Goal: Communication & Community: Participate in discussion

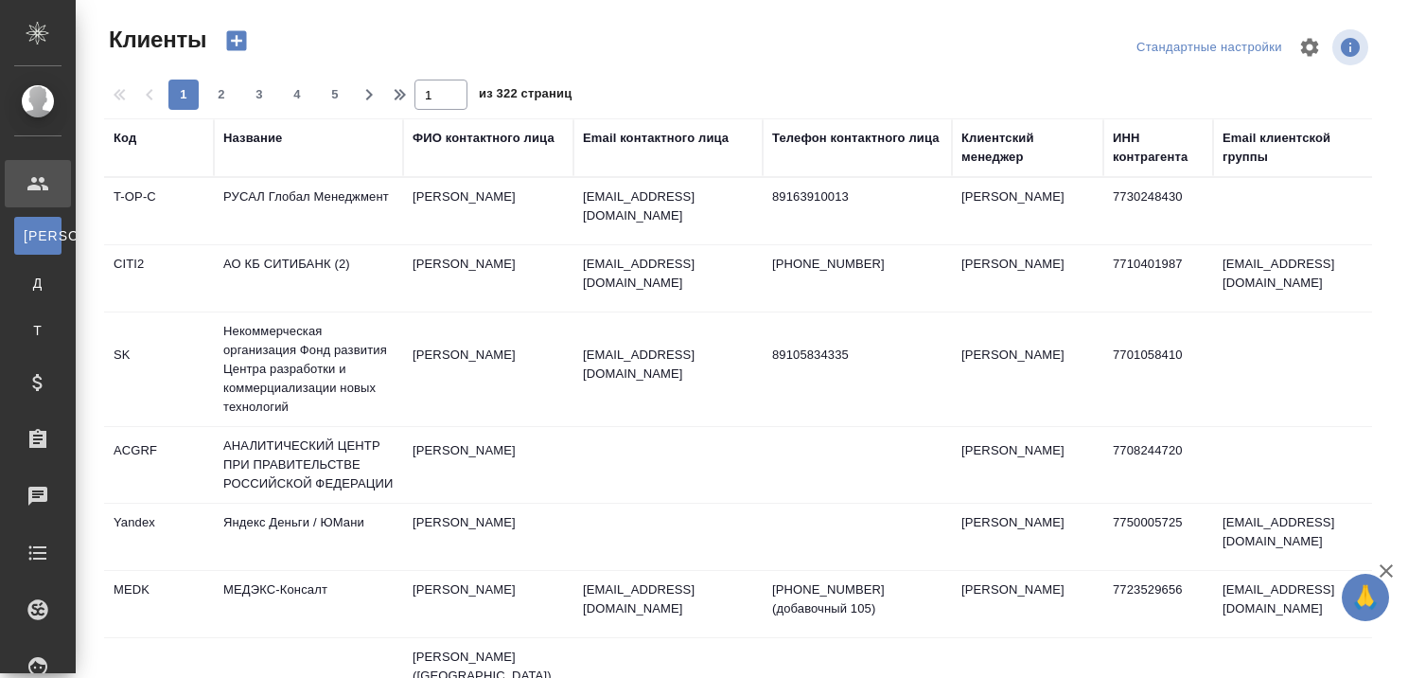
select select "RU"
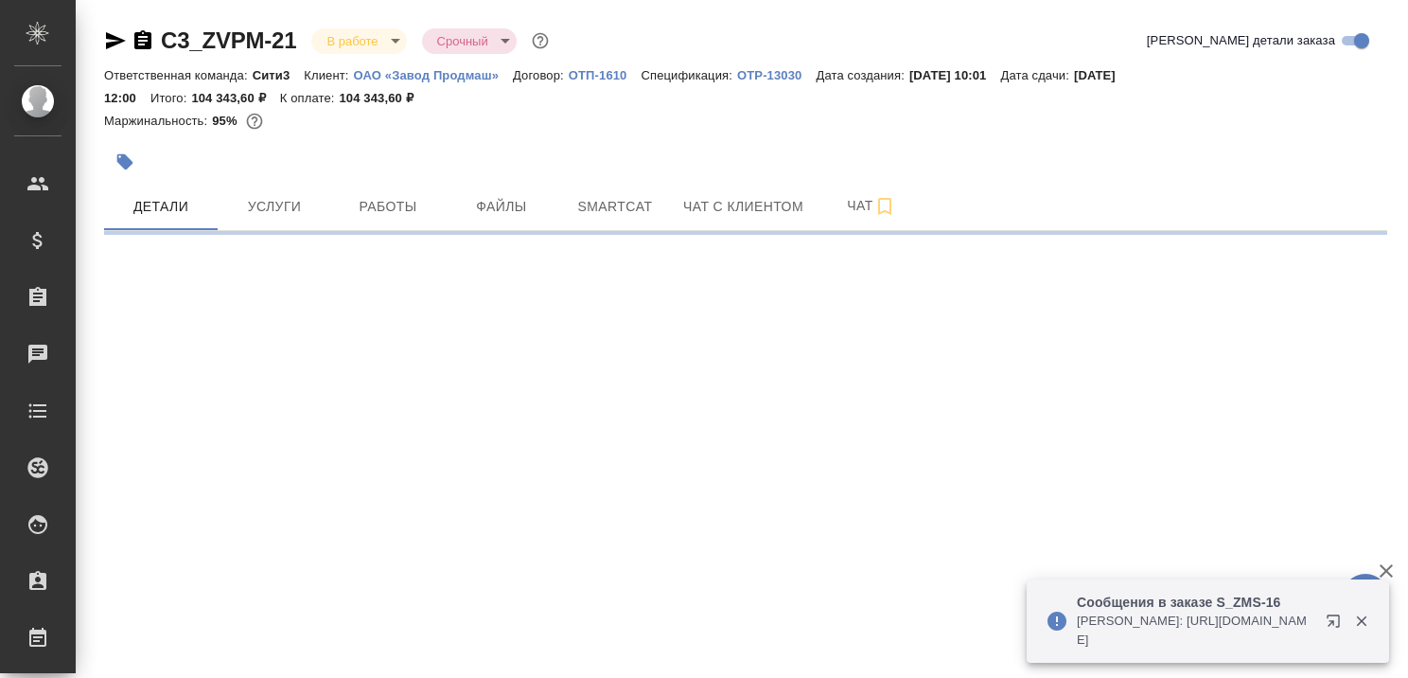
select select "RU"
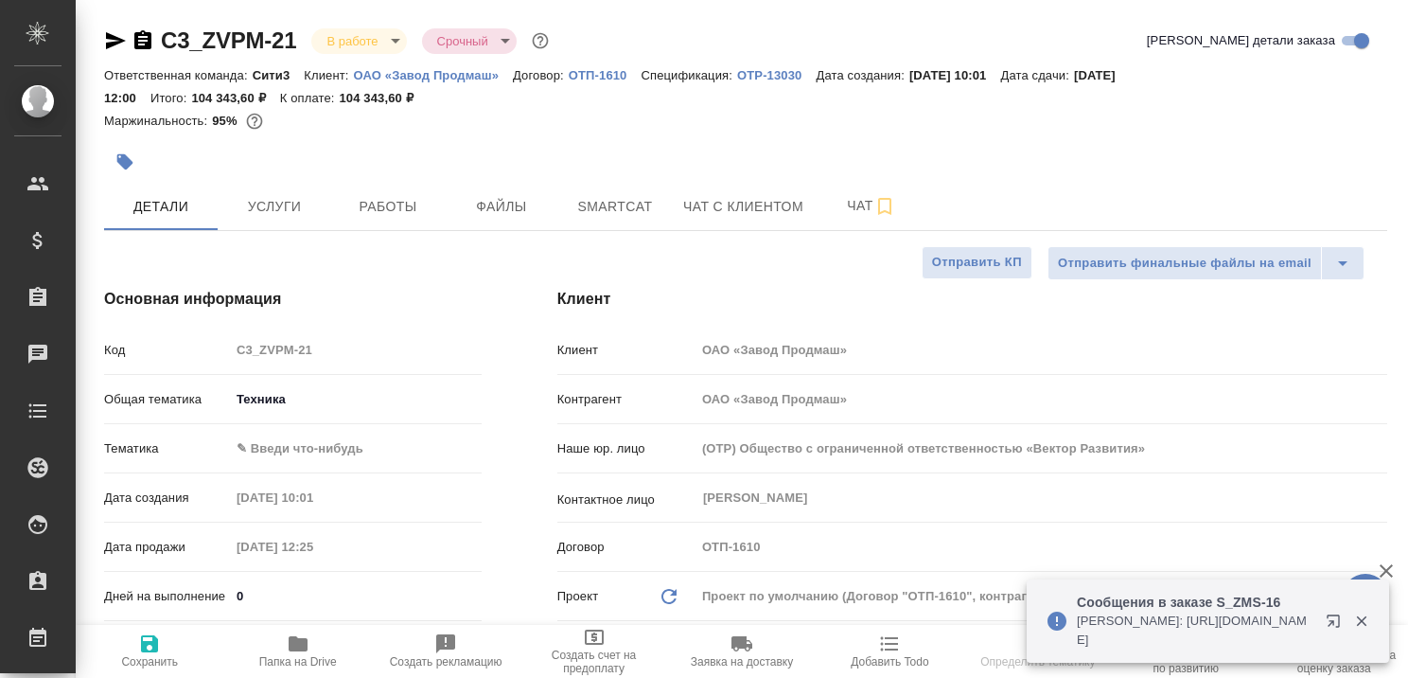
type textarea "x"
type input "Сергеева Анастасия"
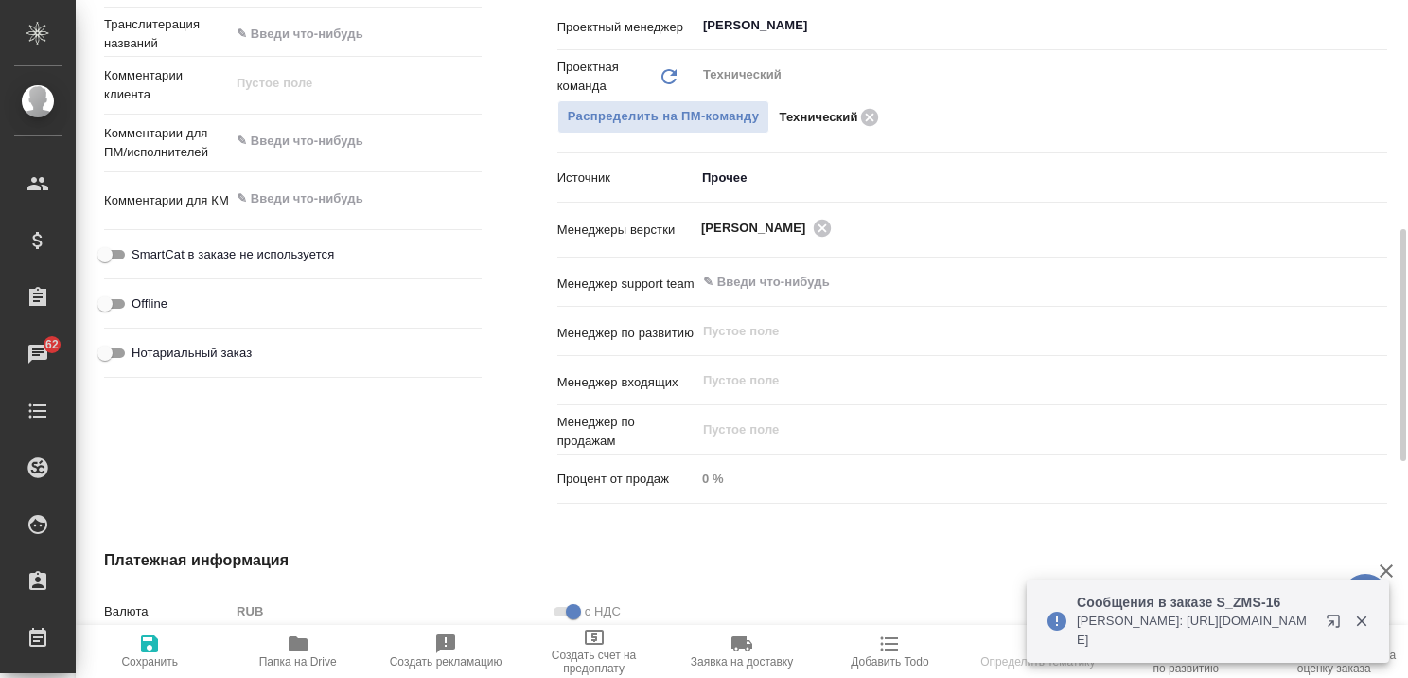
scroll to position [852, 0]
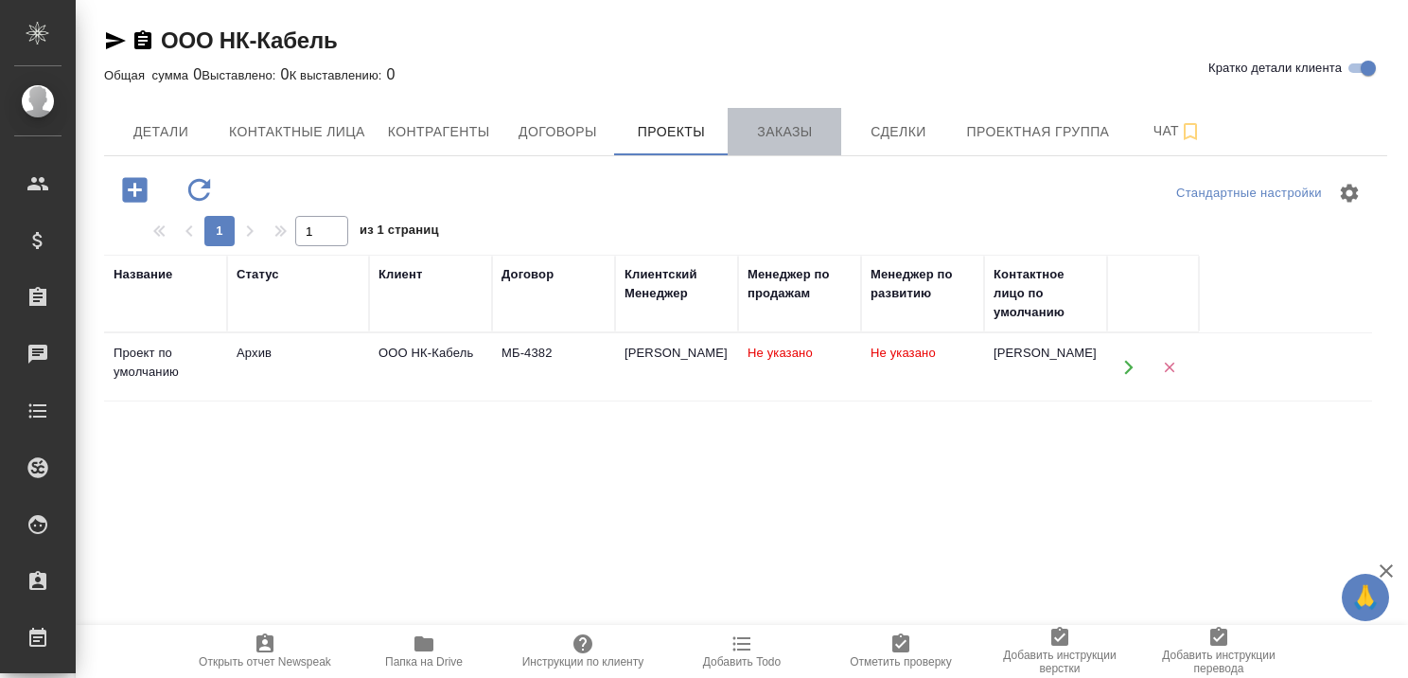
click at [795, 130] on span "Заказы" at bounding box center [784, 132] width 91 height 24
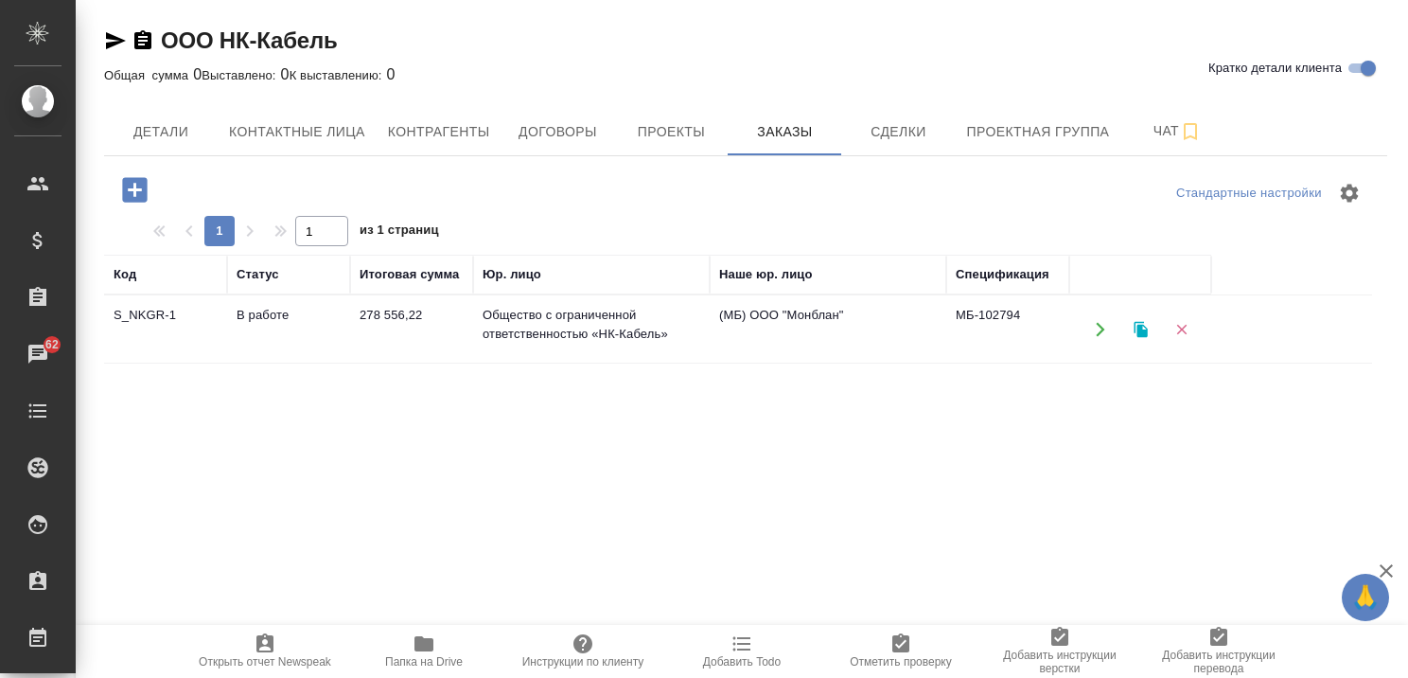
click at [412, 309] on td "278 556,22" at bounding box center [411, 329] width 123 height 66
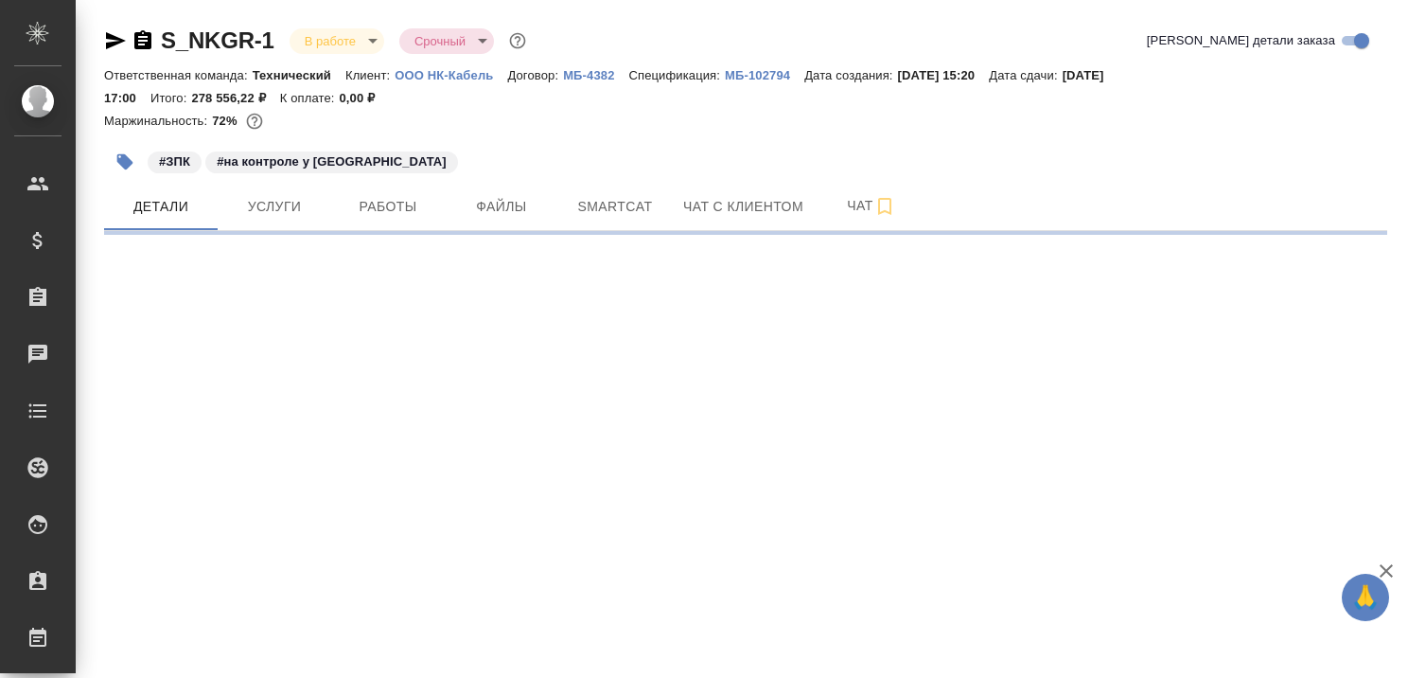
select select "RU"
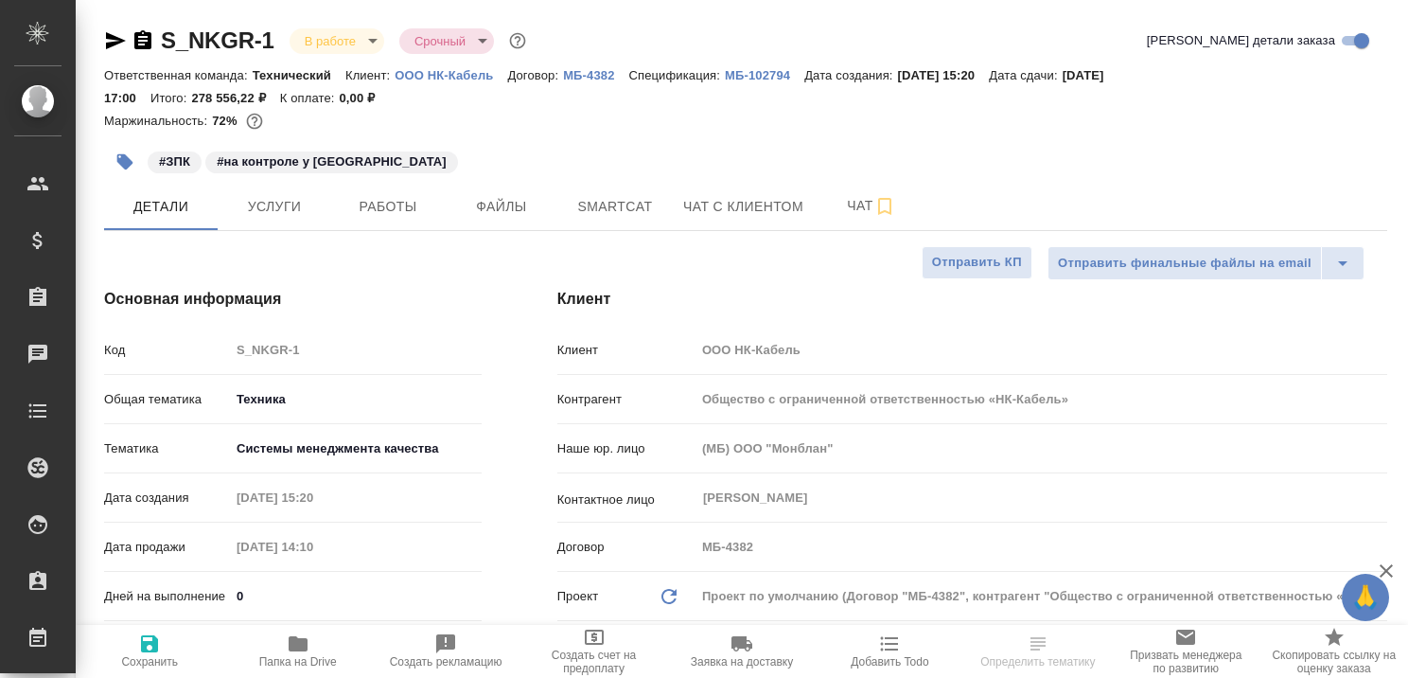
type textarea "x"
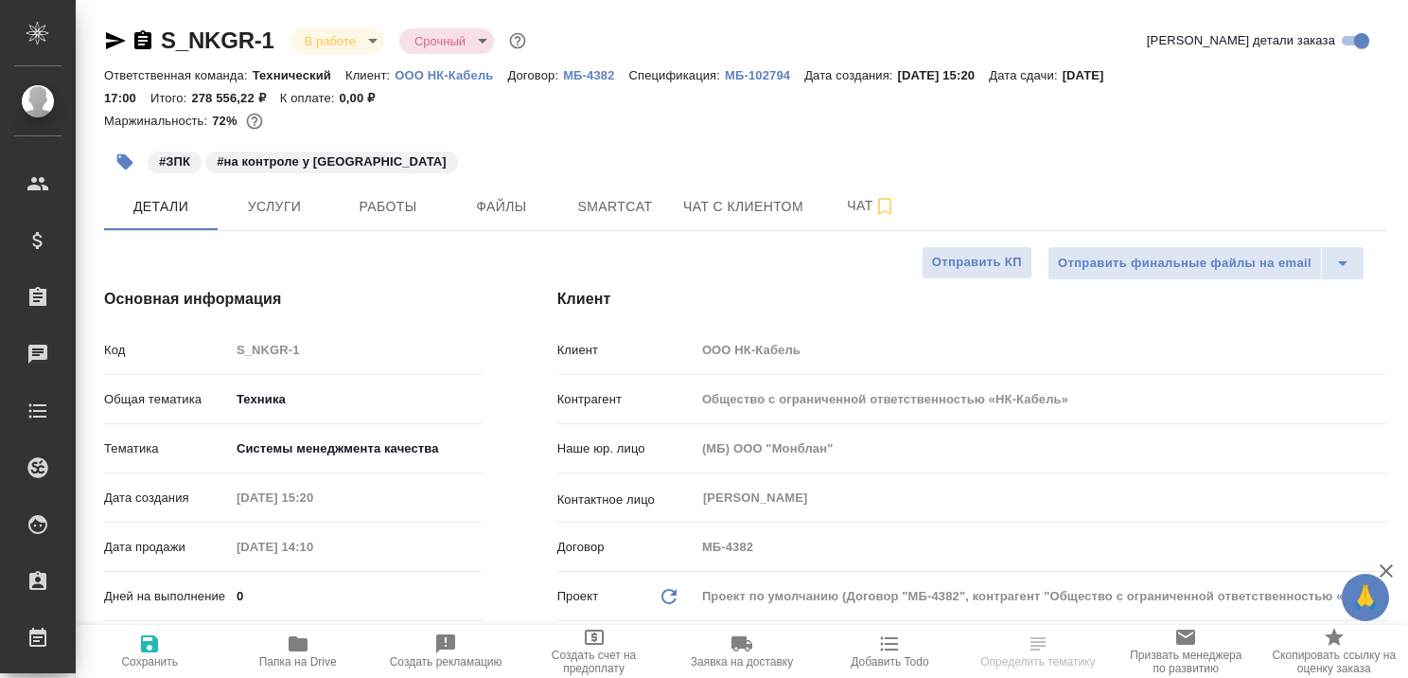
type textarea "x"
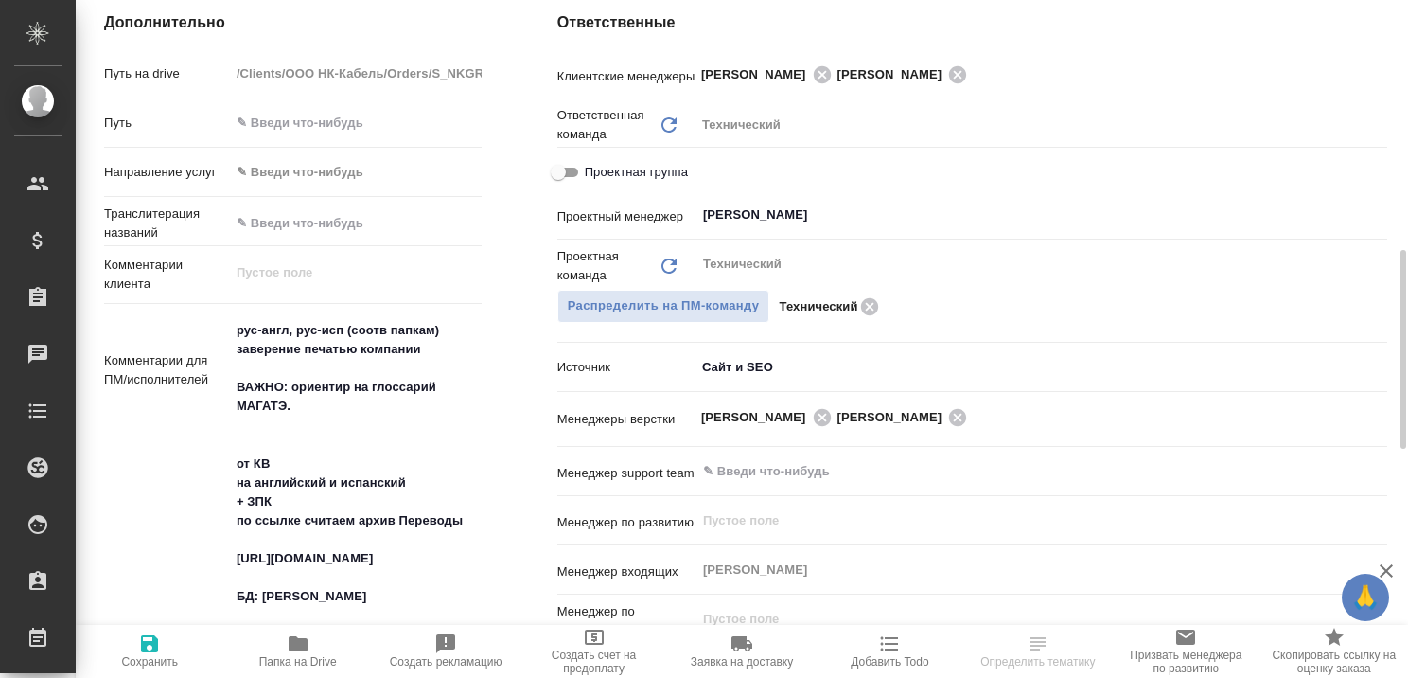
scroll to position [1041, 0]
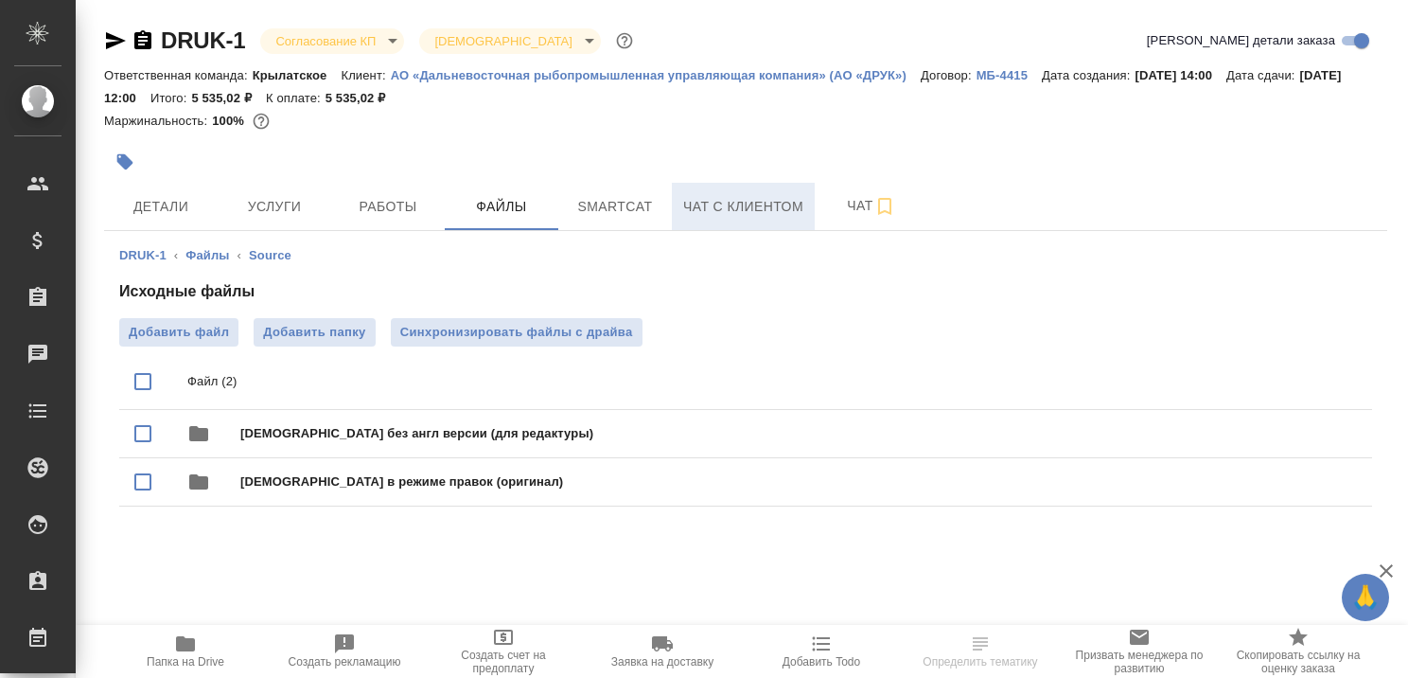
click at [731, 201] on span "Чат с клиентом" at bounding box center [743, 207] width 120 height 24
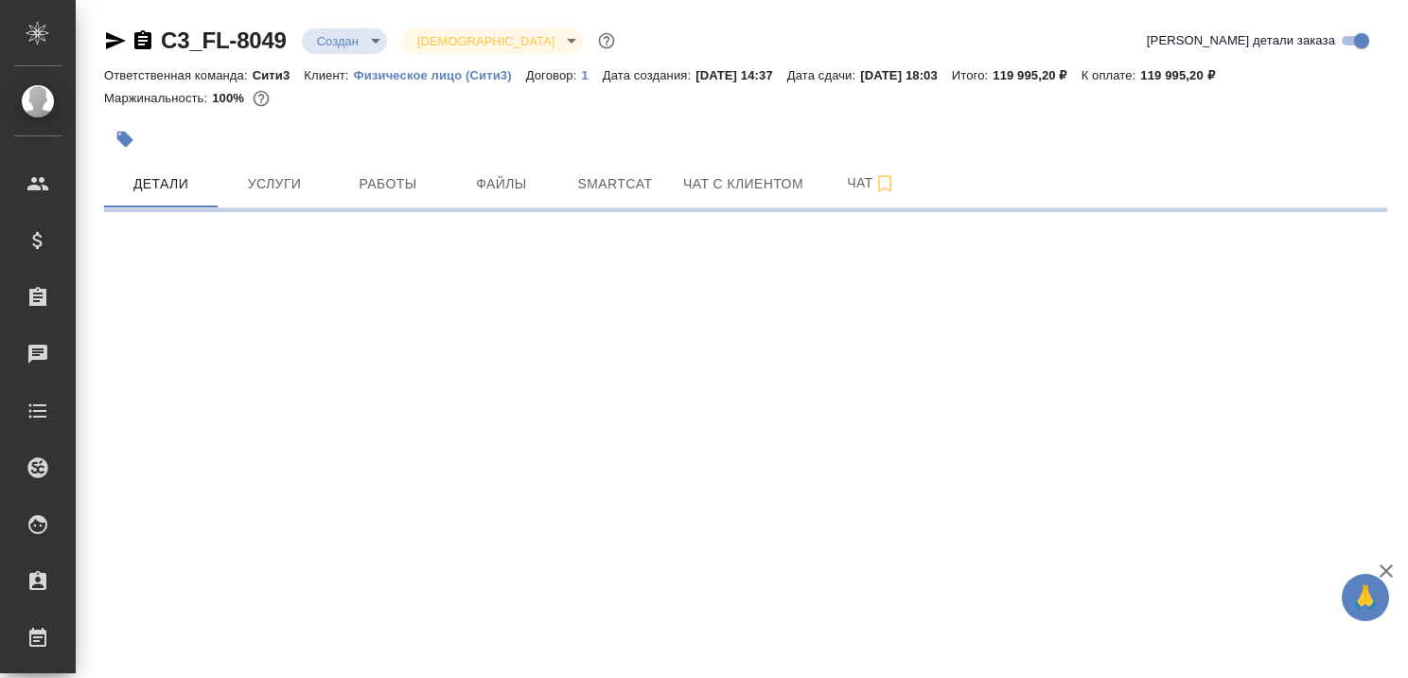
select select "RU"
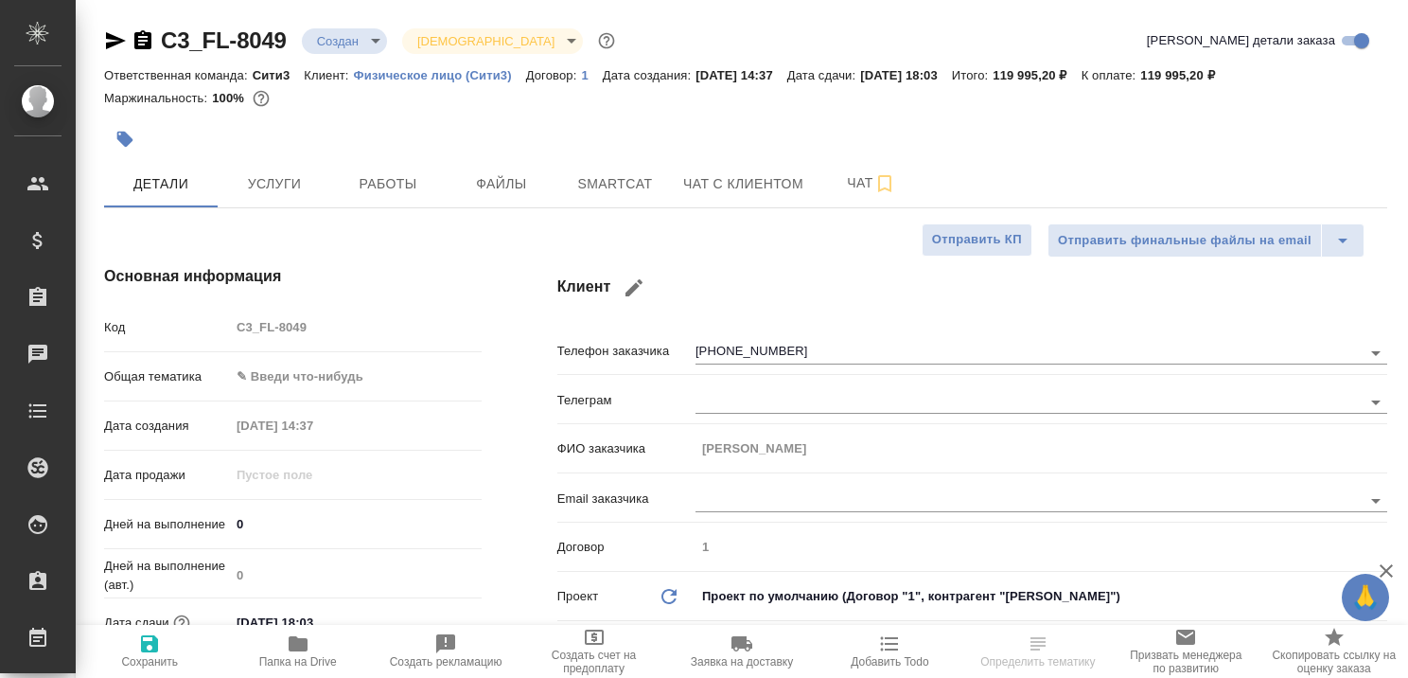
type textarea "x"
click at [719, 178] on span "Чат с клиентом" at bounding box center [743, 184] width 120 height 24
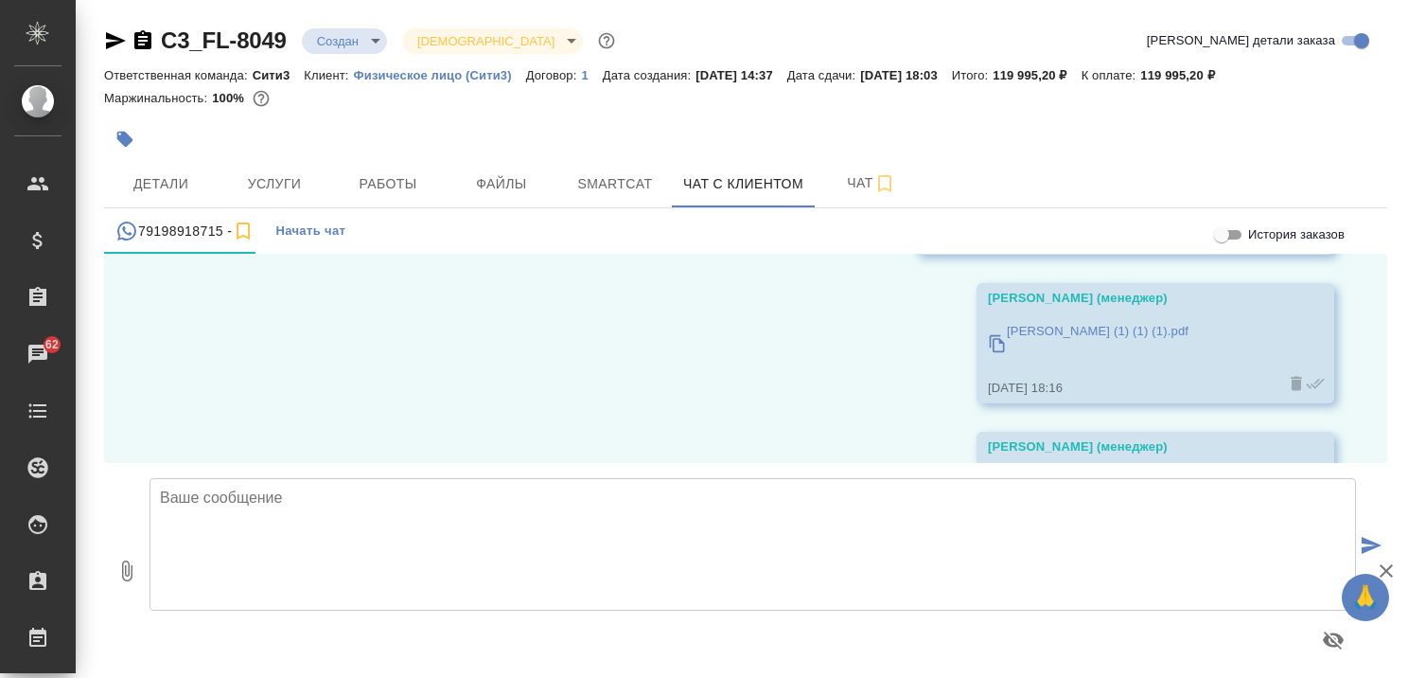
scroll to position [1700, 0]
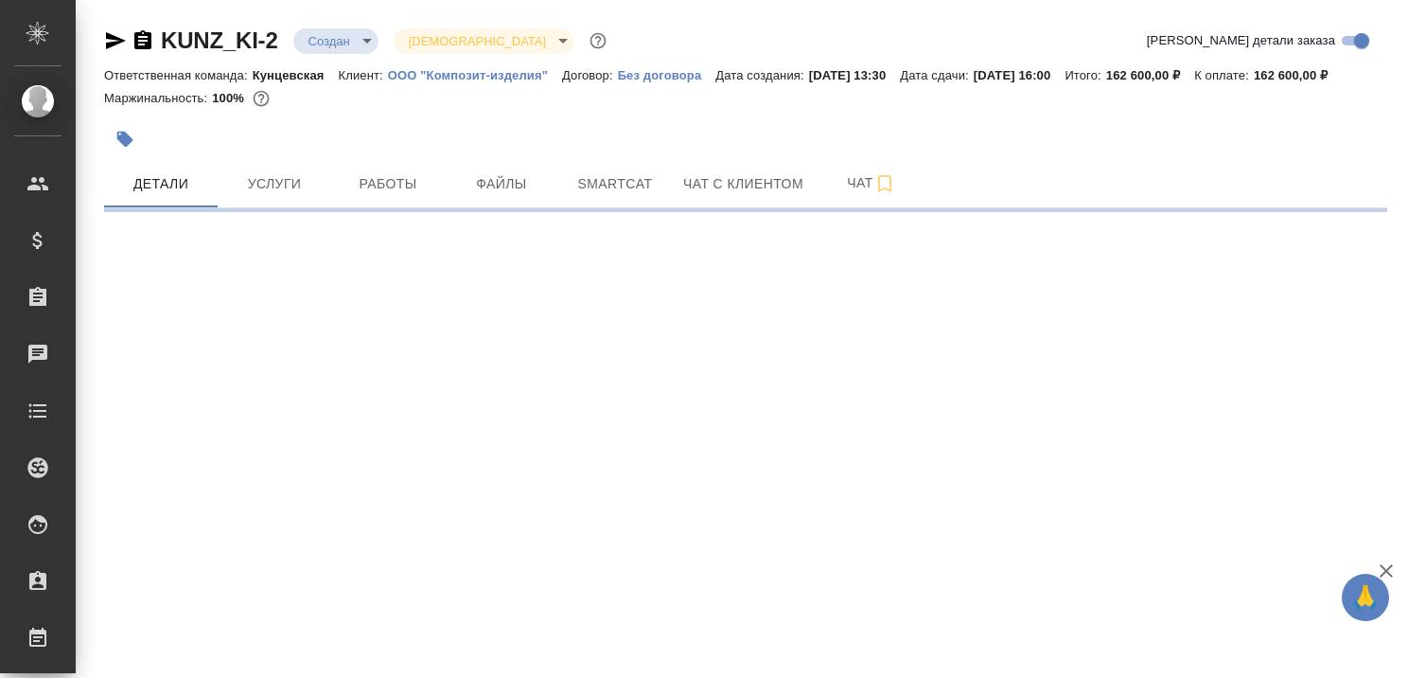
select select "RU"
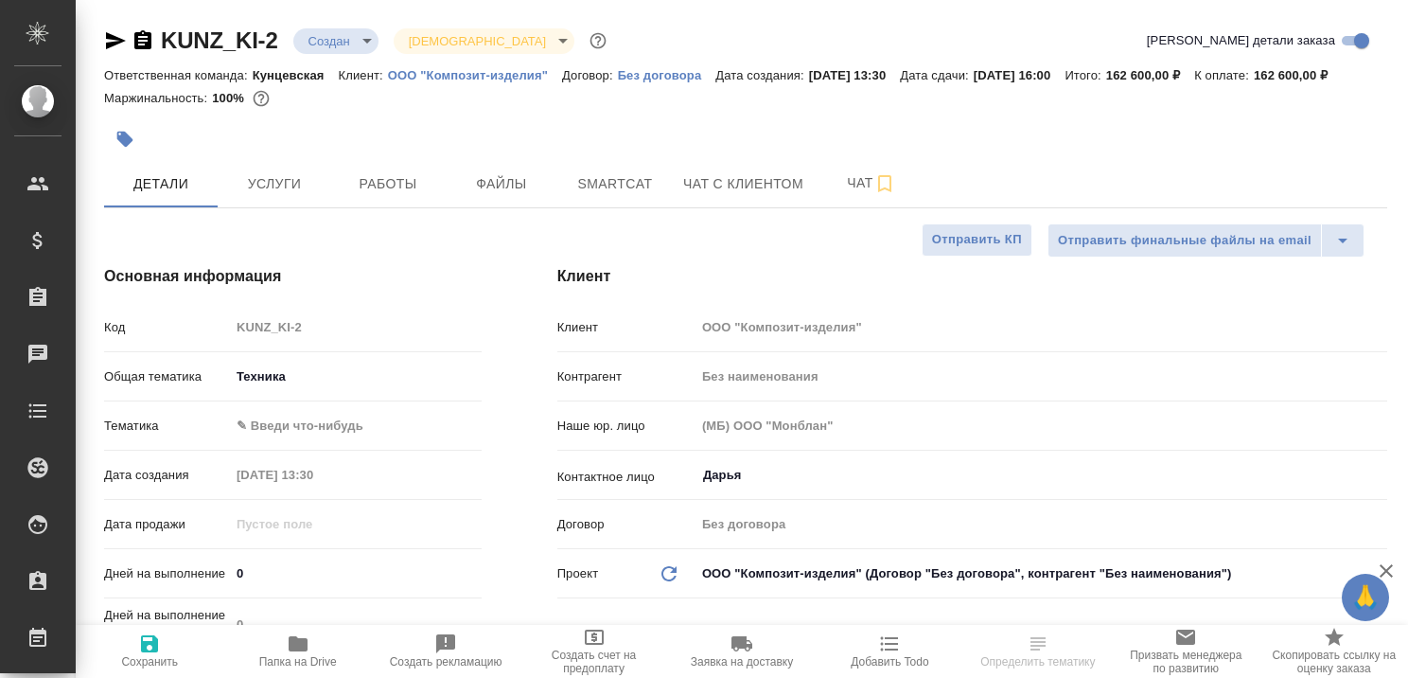
type textarea "x"
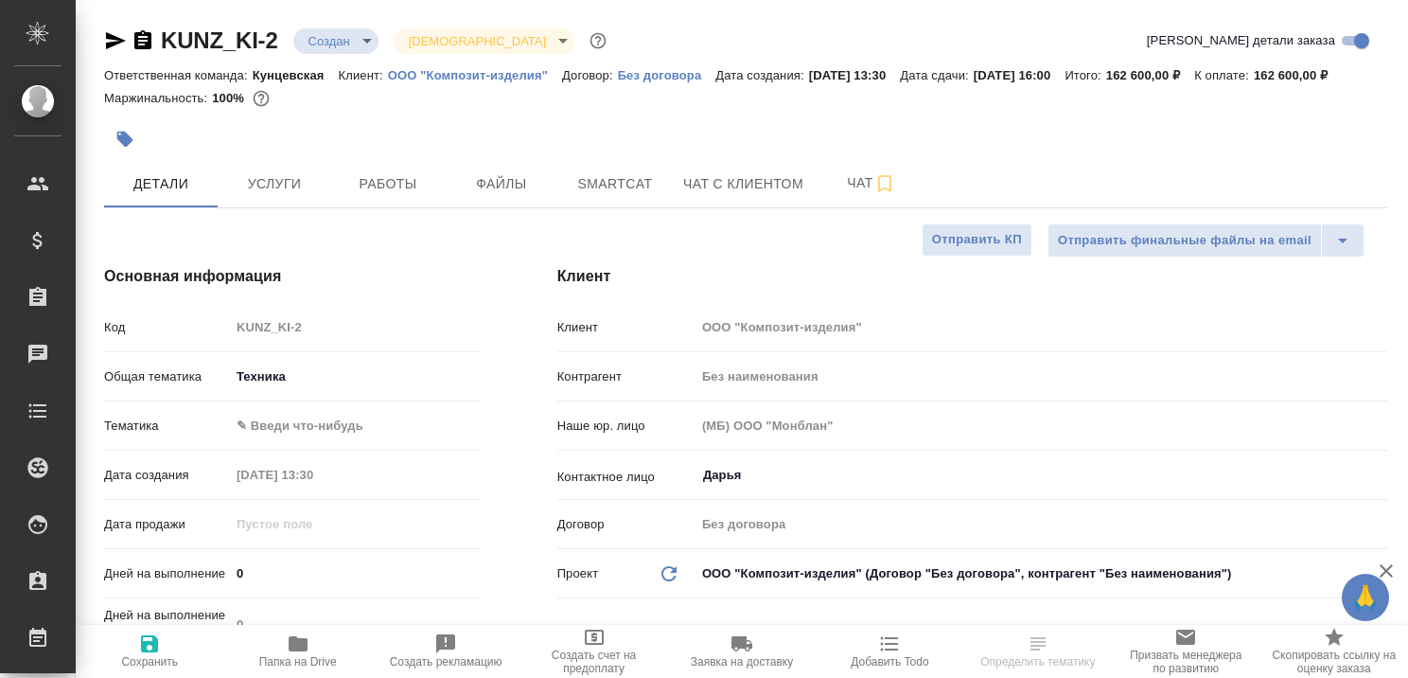
type textarea "x"
click at [757, 196] on span "Чат с клиентом" at bounding box center [743, 184] width 120 height 24
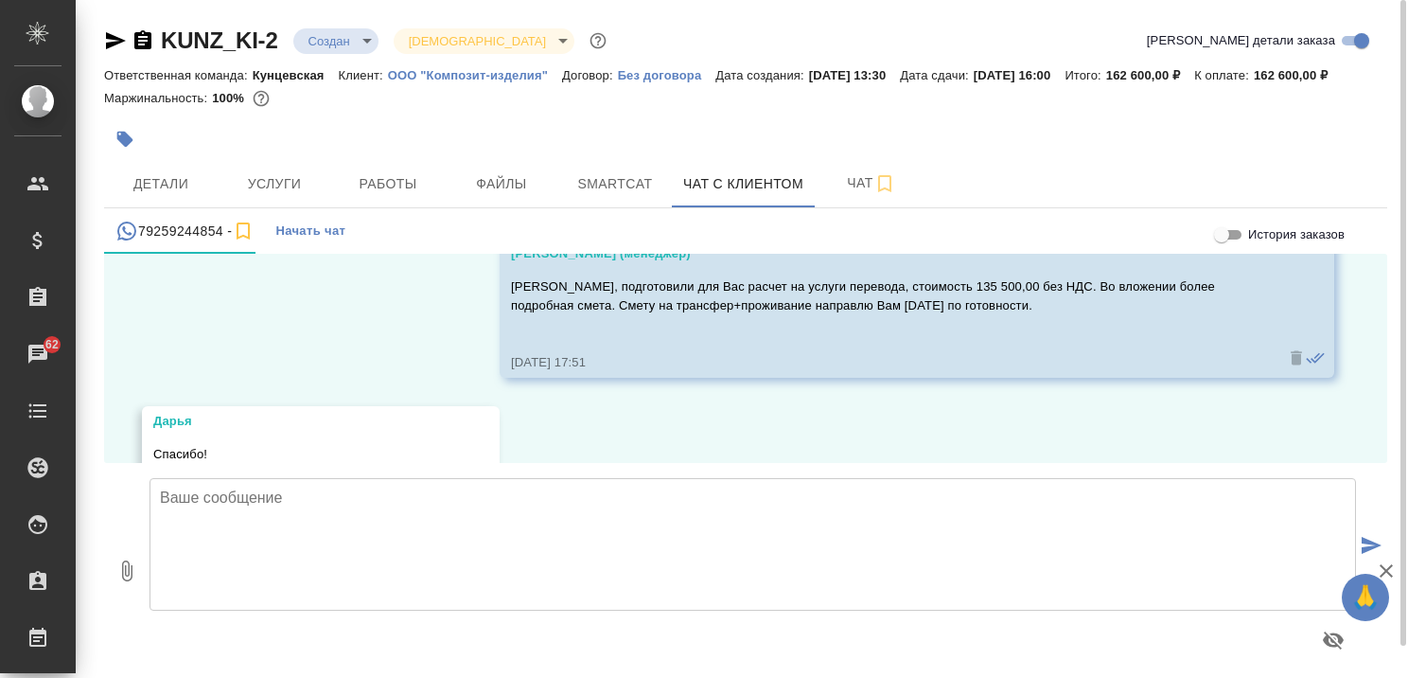
scroll to position [1465, 0]
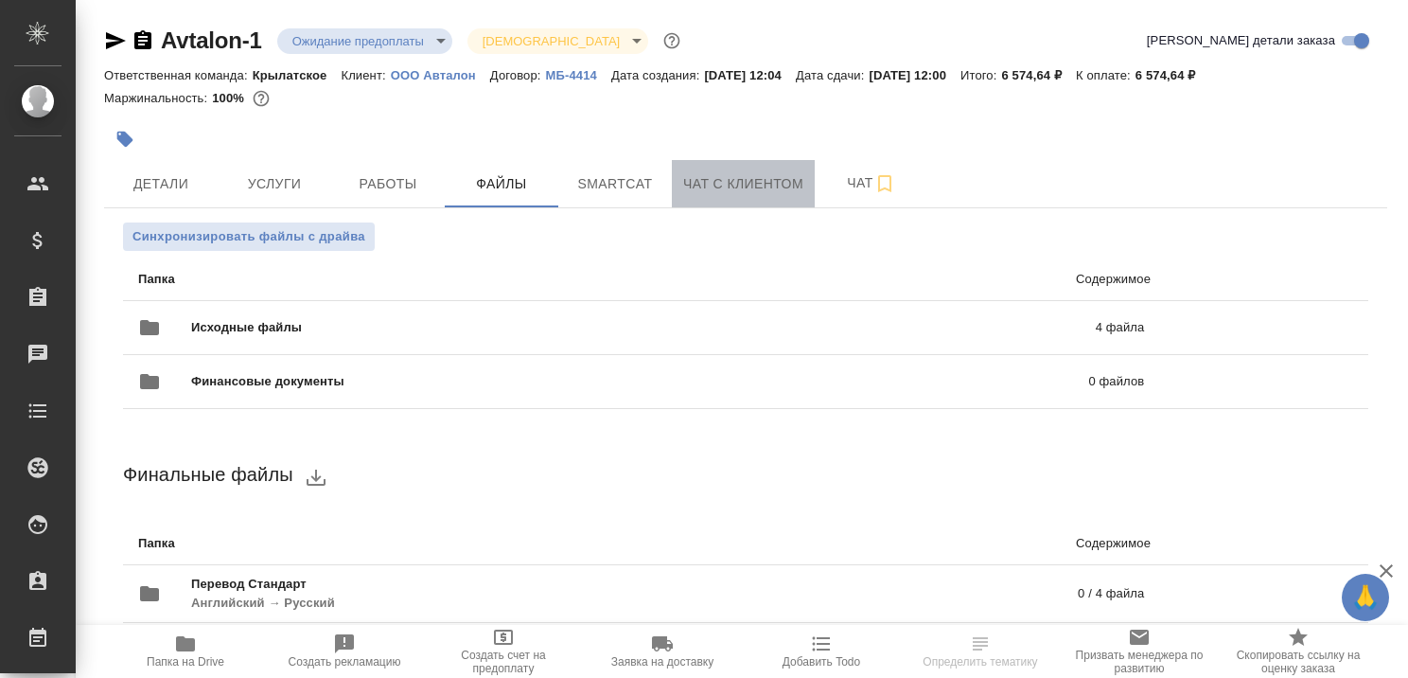
click at [742, 182] on span "Чат с клиентом" at bounding box center [743, 184] width 120 height 24
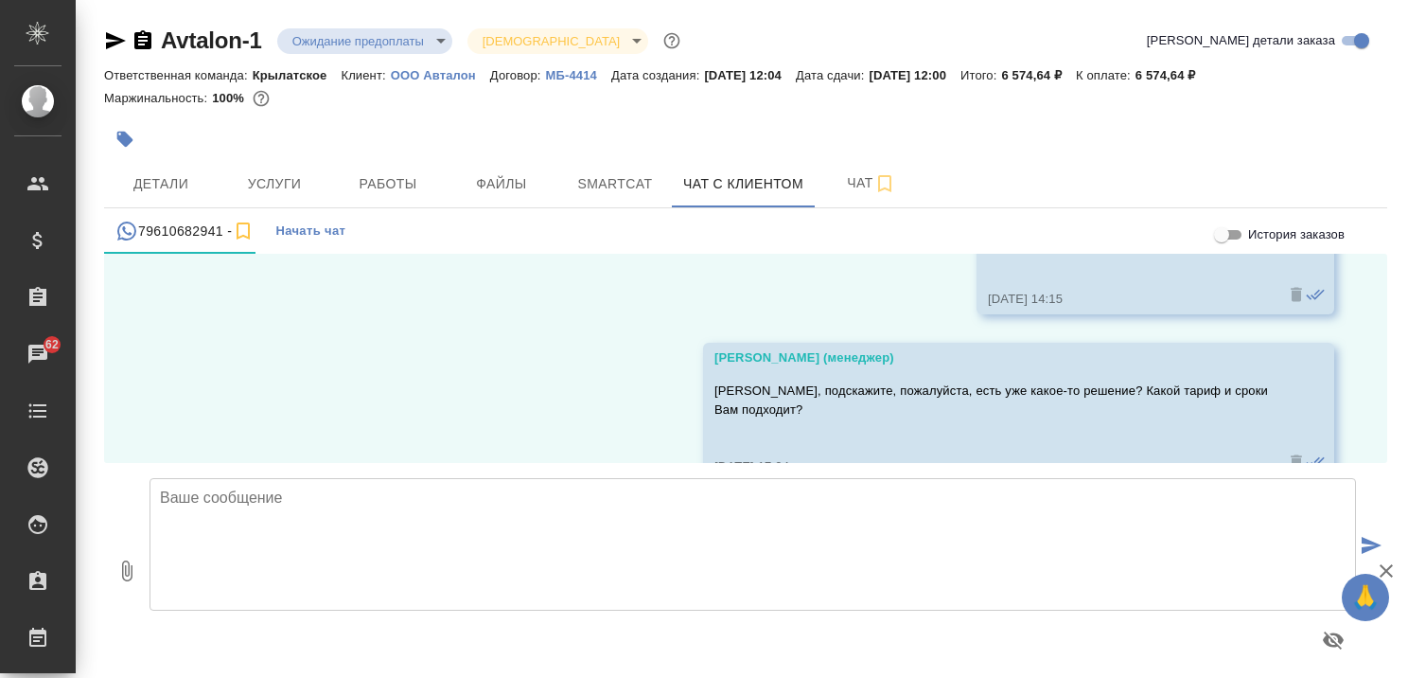
scroll to position [3412, 0]
